Goal: Communication & Community: Answer question/provide support

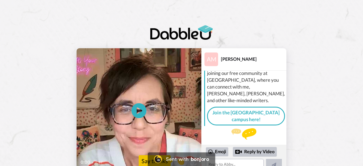
click at [139, 106] on icon at bounding box center [139, 110] width 15 height 15
click at [243, 162] on textarea at bounding box center [235, 164] width 58 height 11
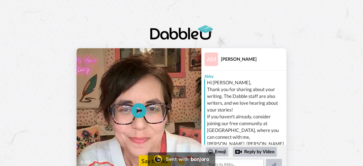
click at [134, 109] on icon at bounding box center [139, 110] width 15 height 15
click at [146, 160] on div "Say thanks" at bounding box center [155, 160] width 32 height 11
click at [248, 160] on textarea at bounding box center [235, 164] width 58 height 11
